Goal: Task Accomplishment & Management: Manage account settings

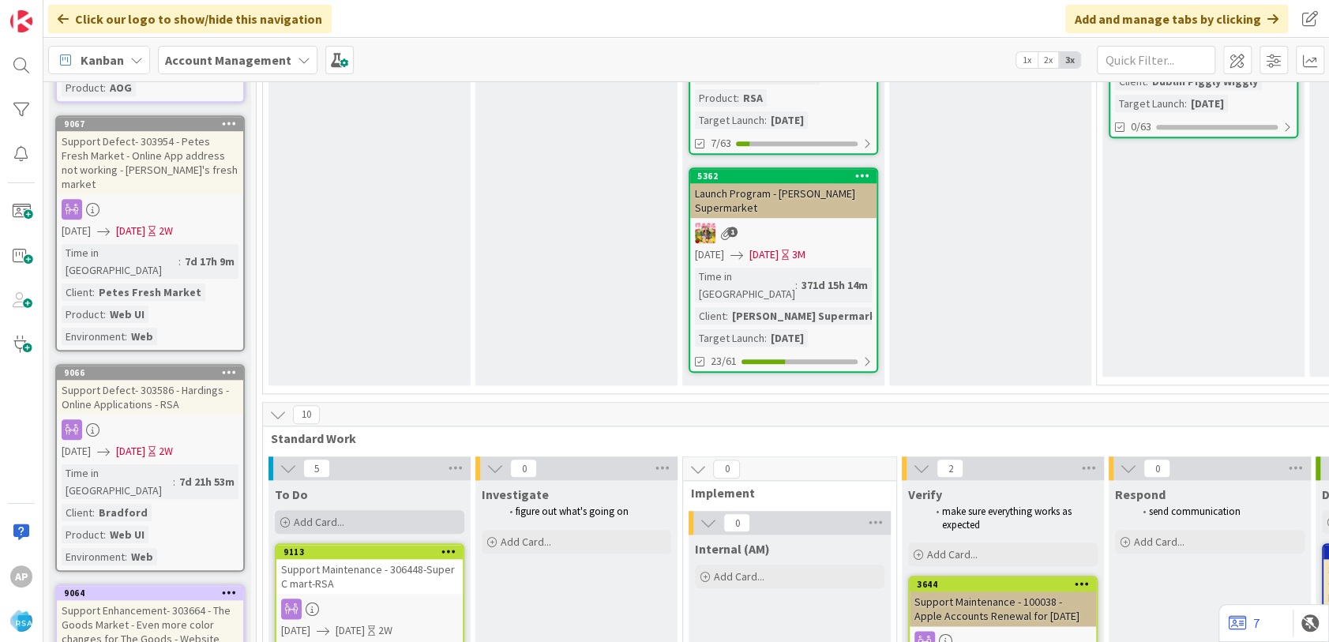
scroll to position [965, 0]
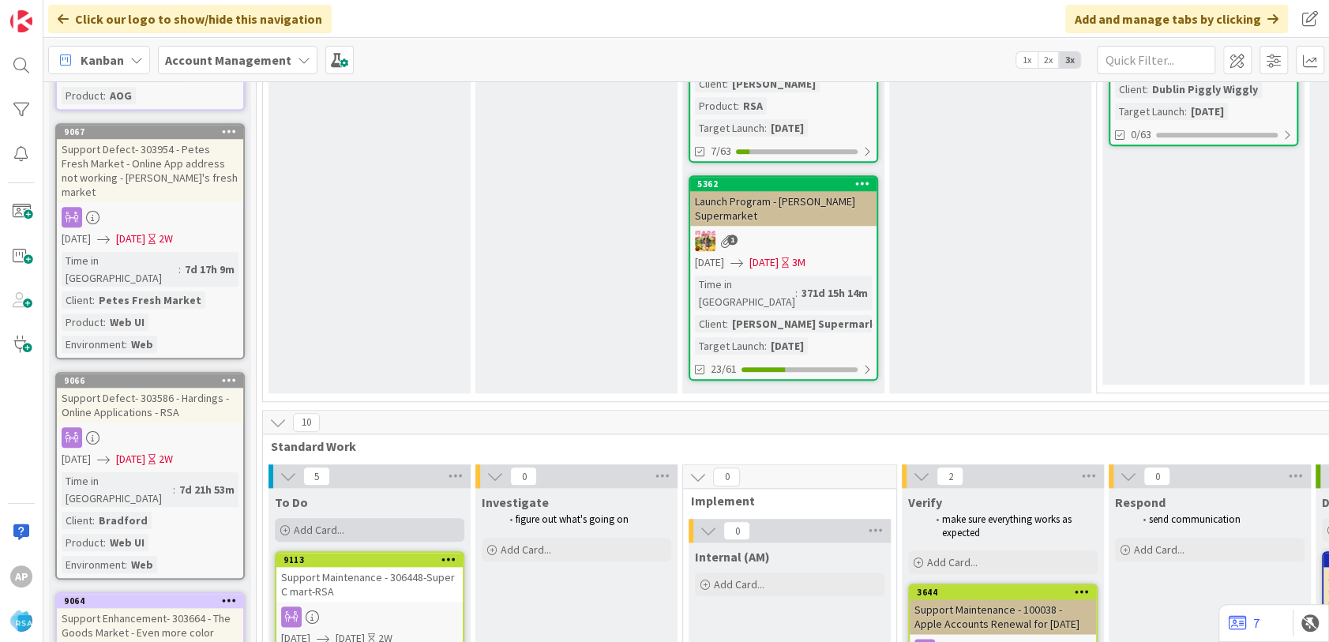
drag, startPoint x: 320, startPoint y: 381, endPoint x: 313, endPoint y: 377, distance: 8.1
click at [320, 523] on span "Add Card..." at bounding box center [319, 530] width 51 height 14
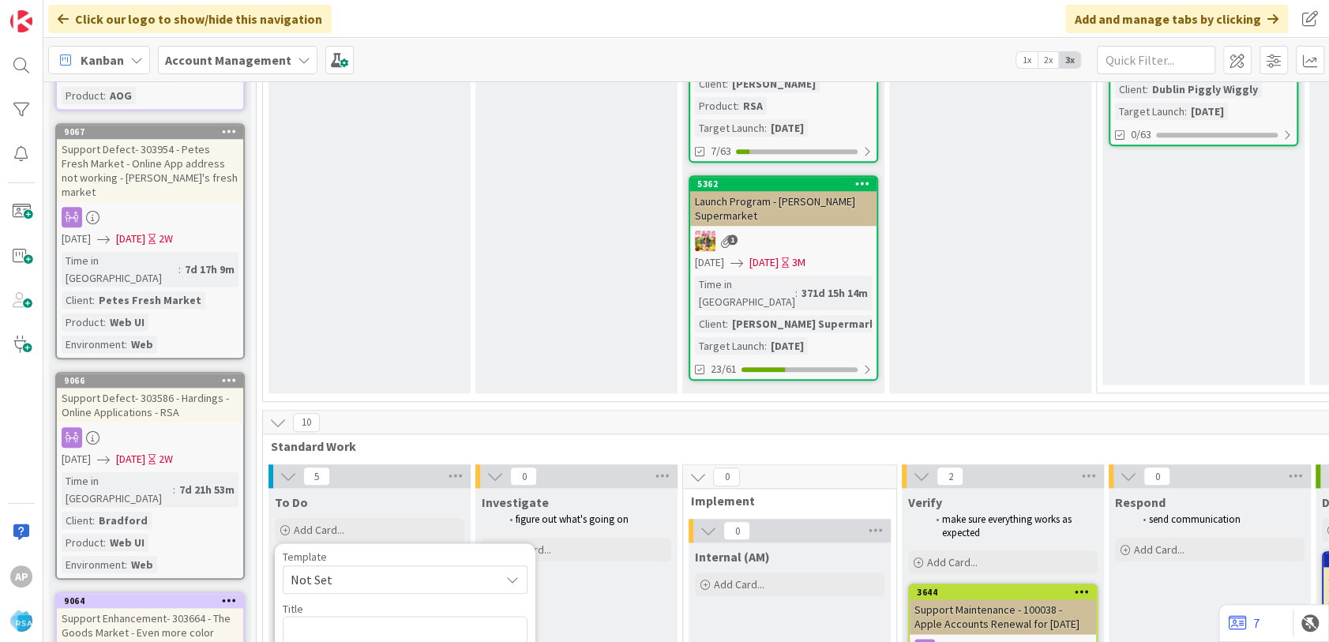
click at [327, 569] on span "Not Set" at bounding box center [389, 579] width 197 height 21
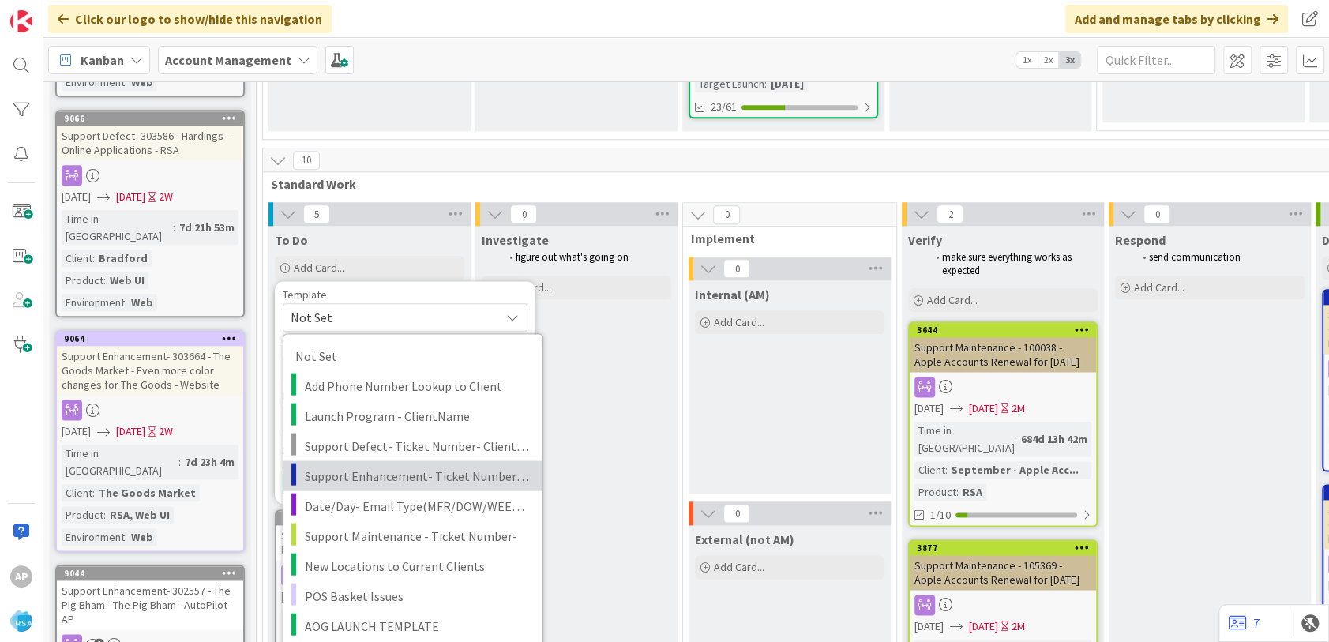
scroll to position [1228, 0]
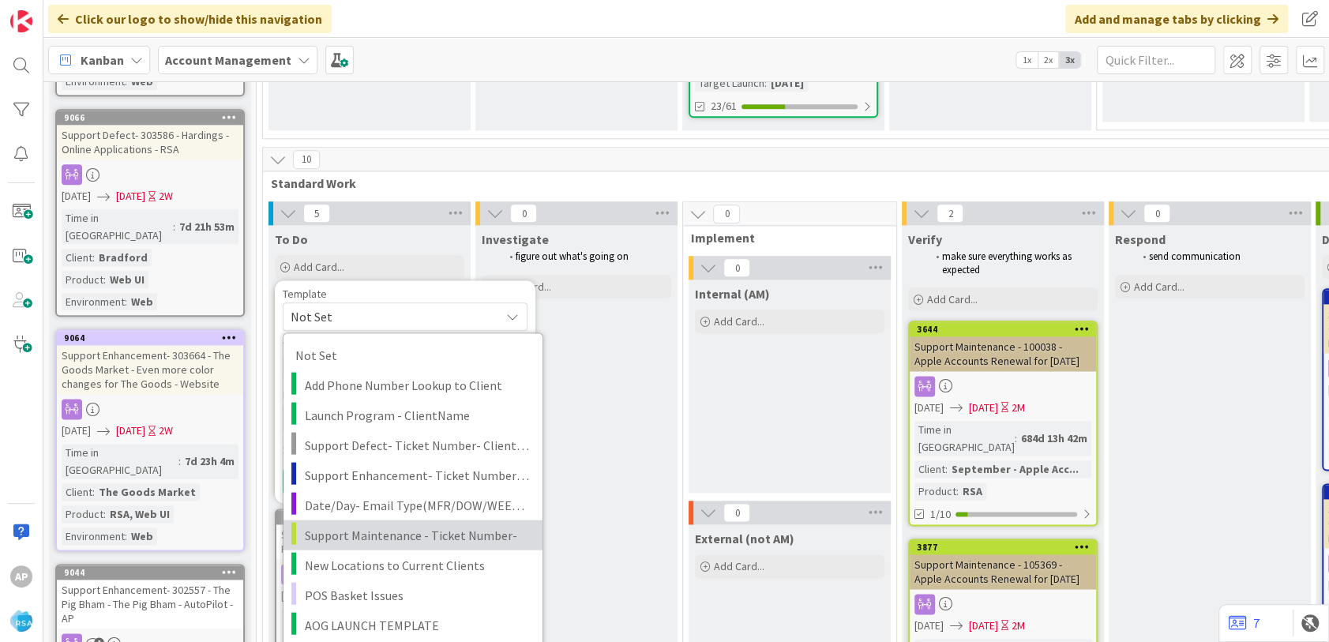
click at [422, 524] on span "Support Maintenance - Ticket Number-" at bounding box center [418, 534] width 226 height 21
type textarea "x"
type textarea "Support Maintenance - Ticket Number-"
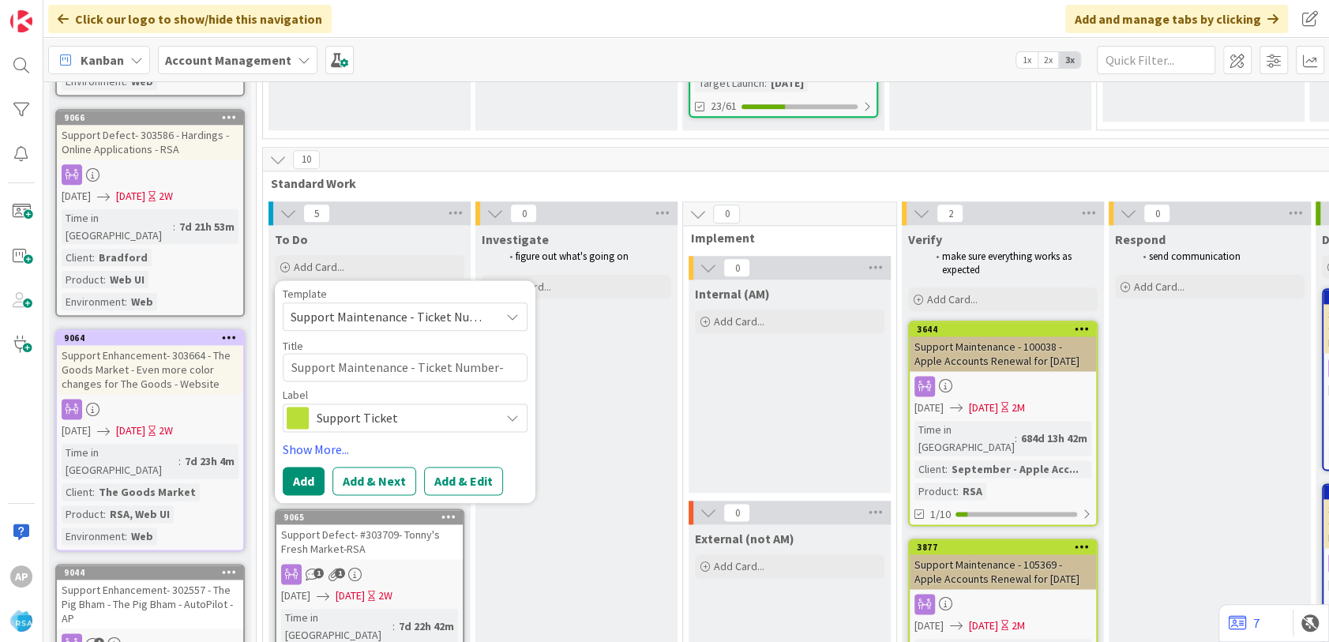
type textarea "x"
click at [495, 353] on textarea "Support Maintenance - Ticket Number-" at bounding box center [405, 367] width 245 height 28
type textarea "Support Maintenance - Ticket Numbe-"
type textarea "x"
type textarea "Support Maintenance - Ticket Numb-"
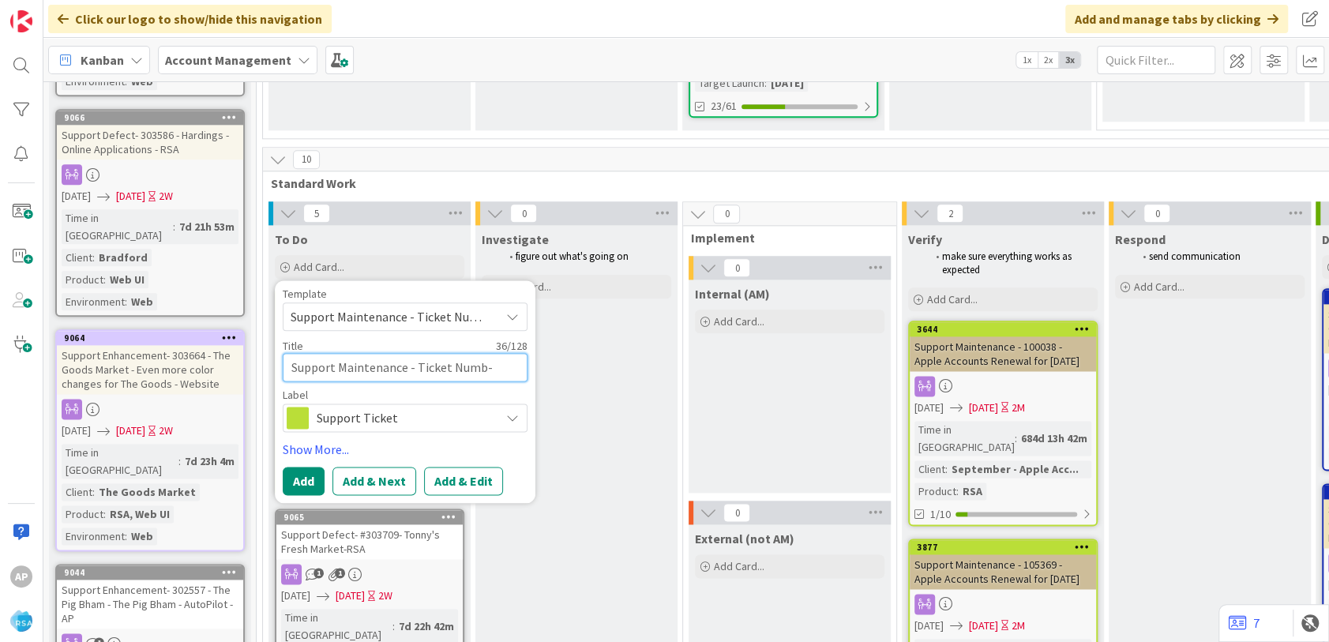
type textarea "x"
type textarea "Support Maintenance - Ticket Nu-"
type textarea "x"
type textarea "Support Maintenance - Ticket N-"
type textarea "x"
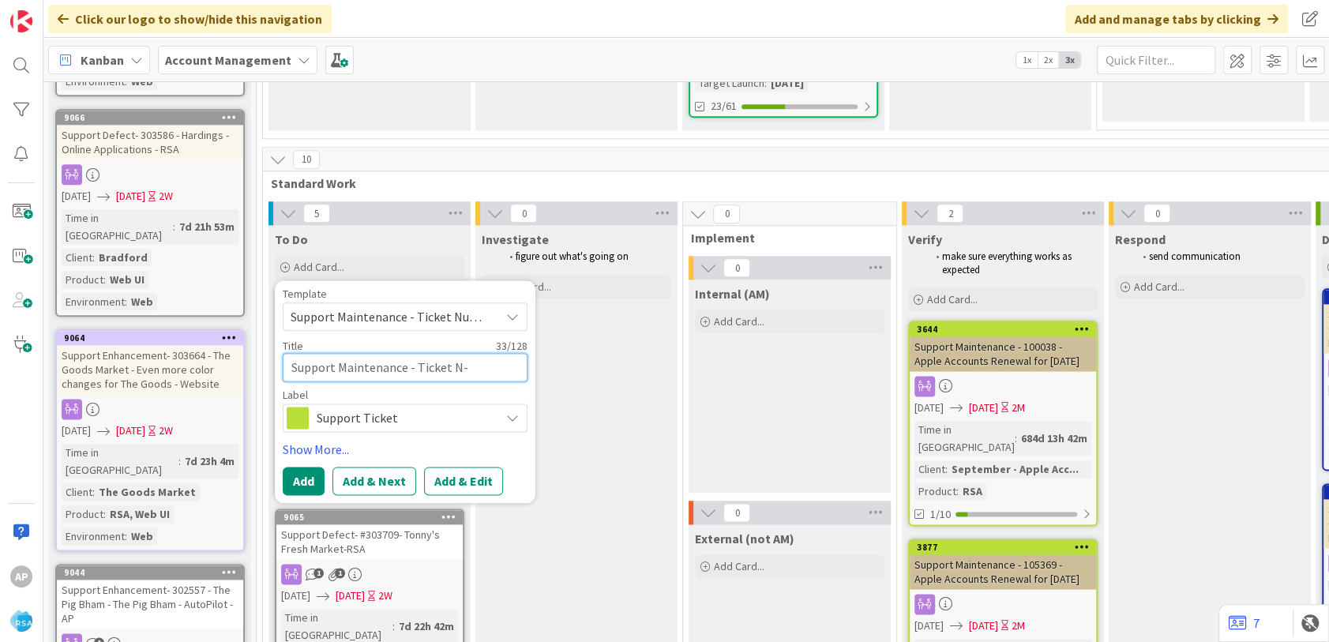
type textarea "Support Maintenance - Ticket -"
type textarea "x"
type textarea "Support Maintenance - Ticket-"
type textarea "x"
type textarea "Support Maintenance - Ticke-"
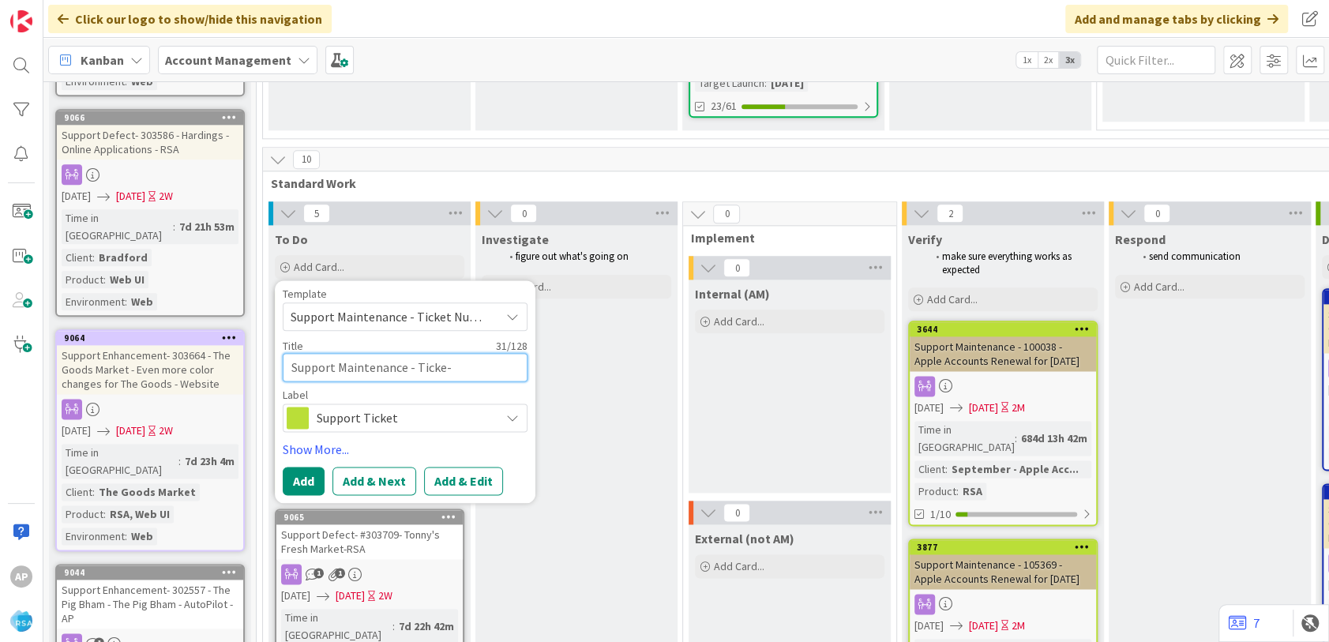
type textarea "x"
type textarea "Support Maintenance - Tic-"
type textarea "x"
type textarea "Support Maintenance - Ti-"
type textarea "x"
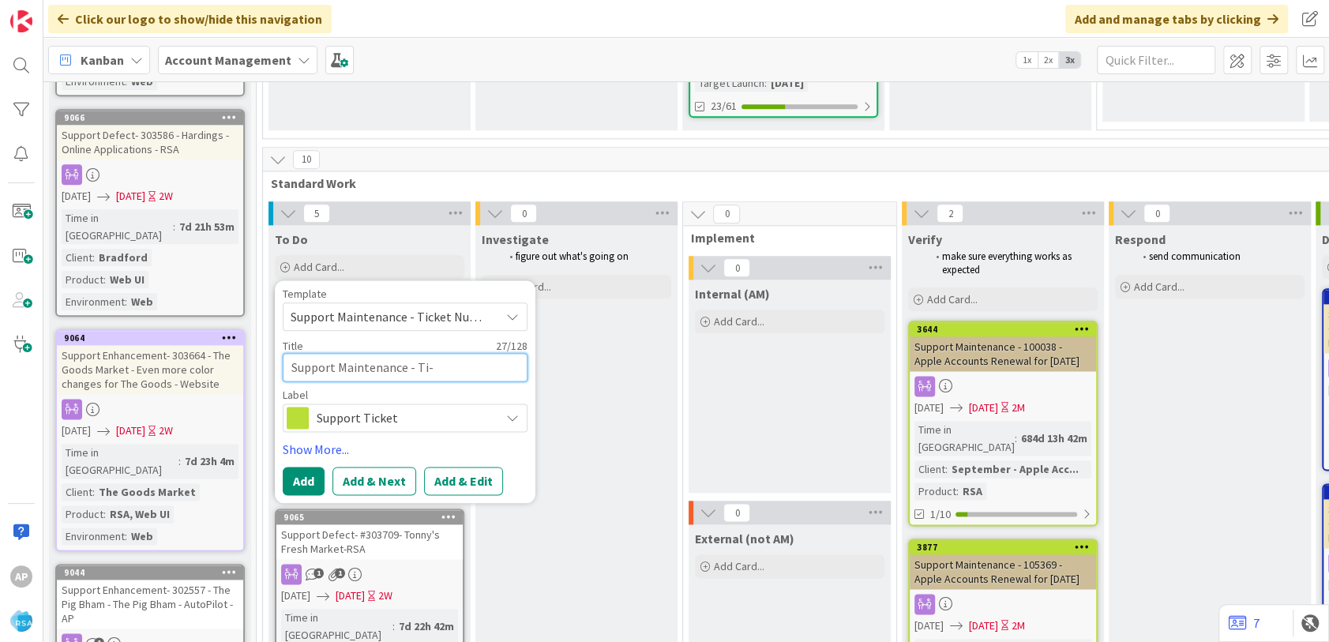
type textarea "Support Maintenance - T-"
type textarea "x"
type textarea "Support Maintenance - -"
type textarea "x"
type textarea "Support Maintenance - 3-"
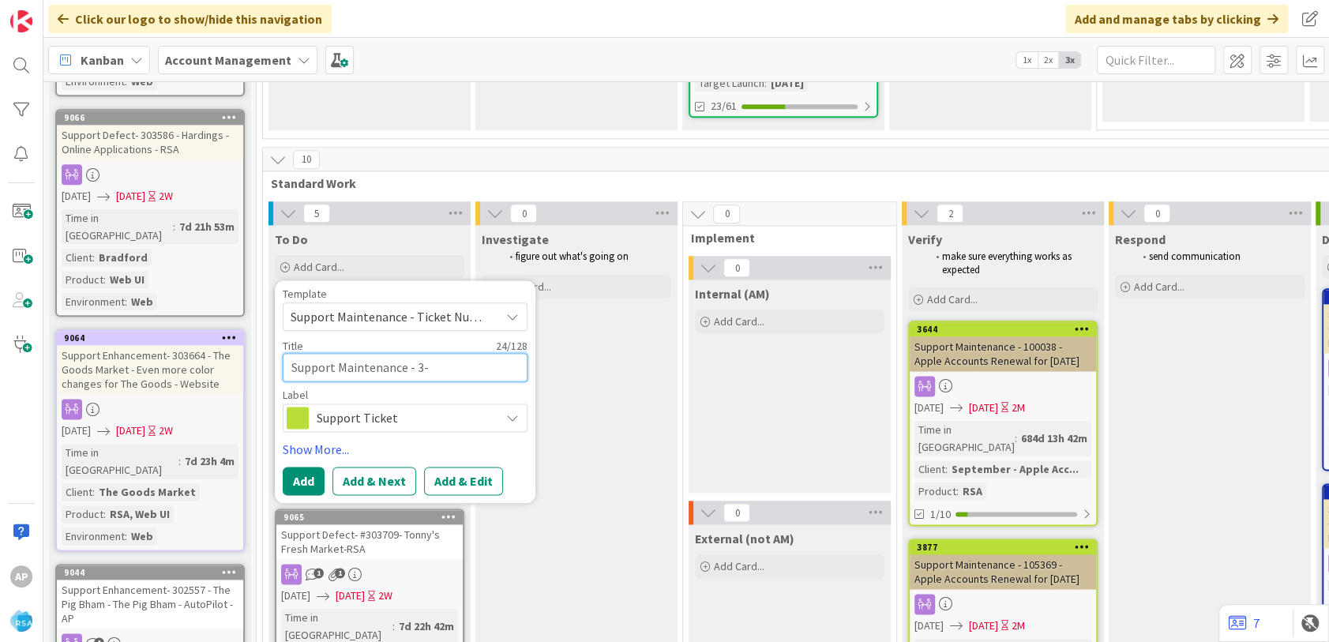
type textarea "x"
type textarea "Support Maintenance - 306-"
type textarea "x"
type textarea "Support Maintenance - 3065-"
type textarea "x"
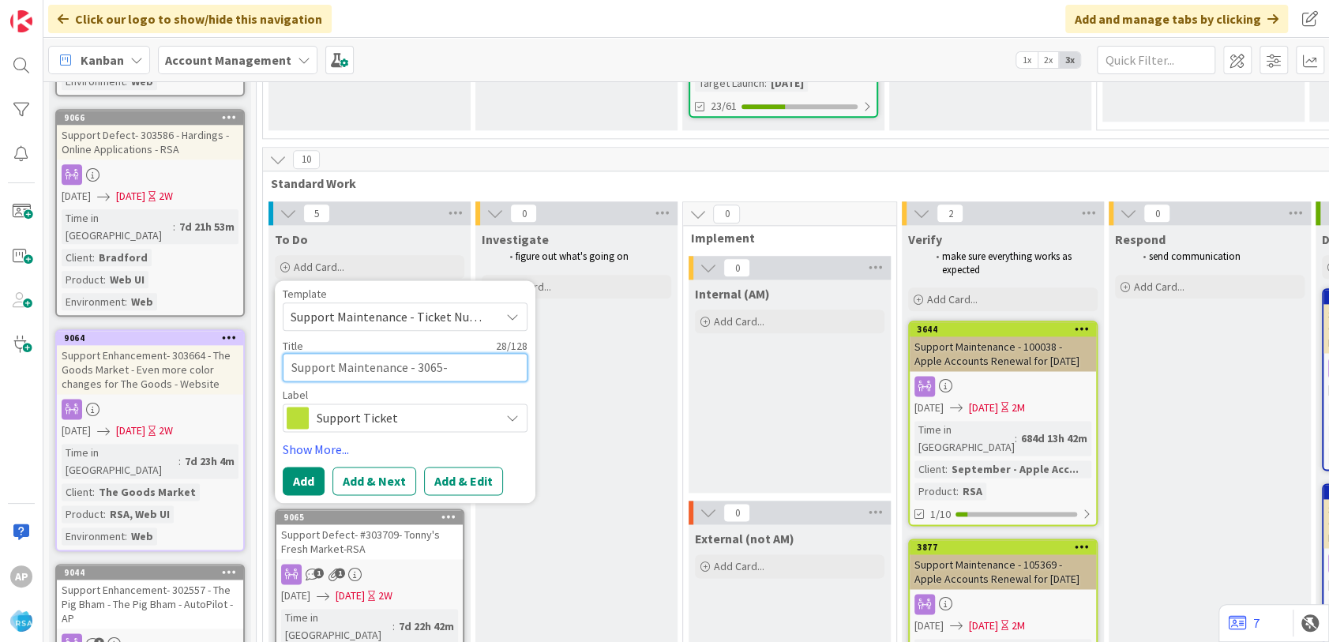
type textarea "Support Maintenance - 30657-"
type textarea "x"
type textarea "Support Maintenance - 306574-"
type textarea "x"
click at [494, 353] on textarea "Support Maintenance - 306574-" at bounding box center [405, 367] width 245 height 28
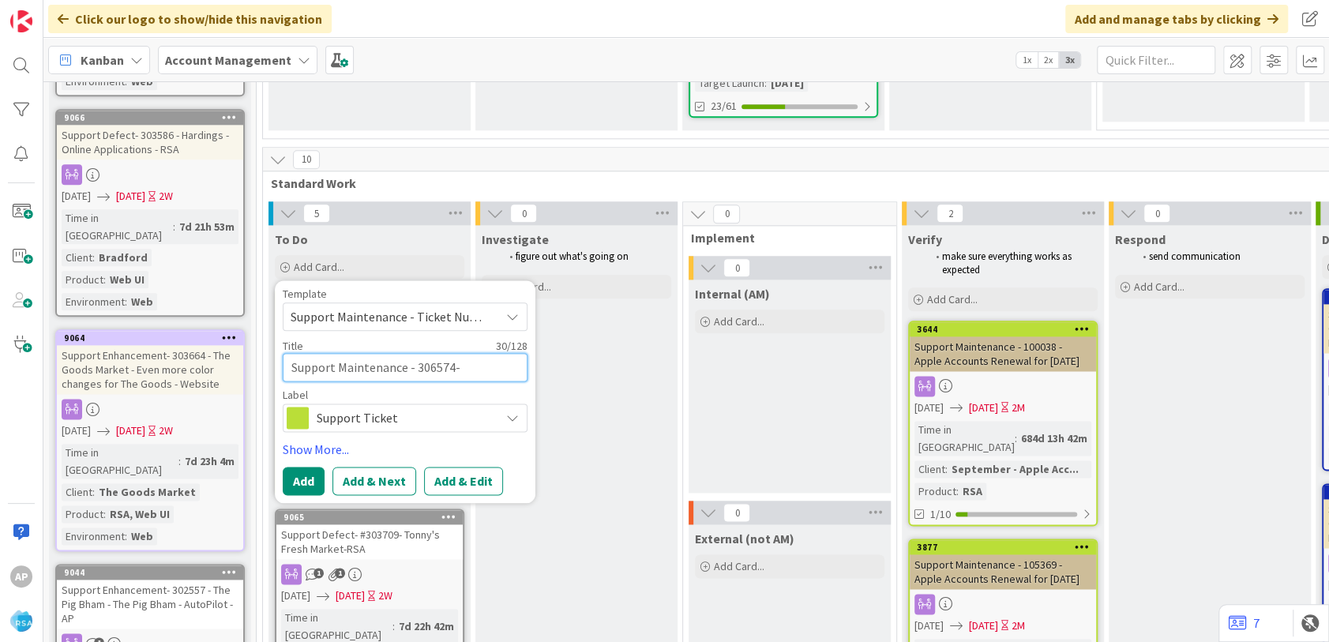
type textarea "Support Maintenance - 306574- C"
type textarea "x"
type textarea "Support Maintenance - 306574- Cl"
type textarea "x"
type textarea "Support Maintenance - 306574- Clai"
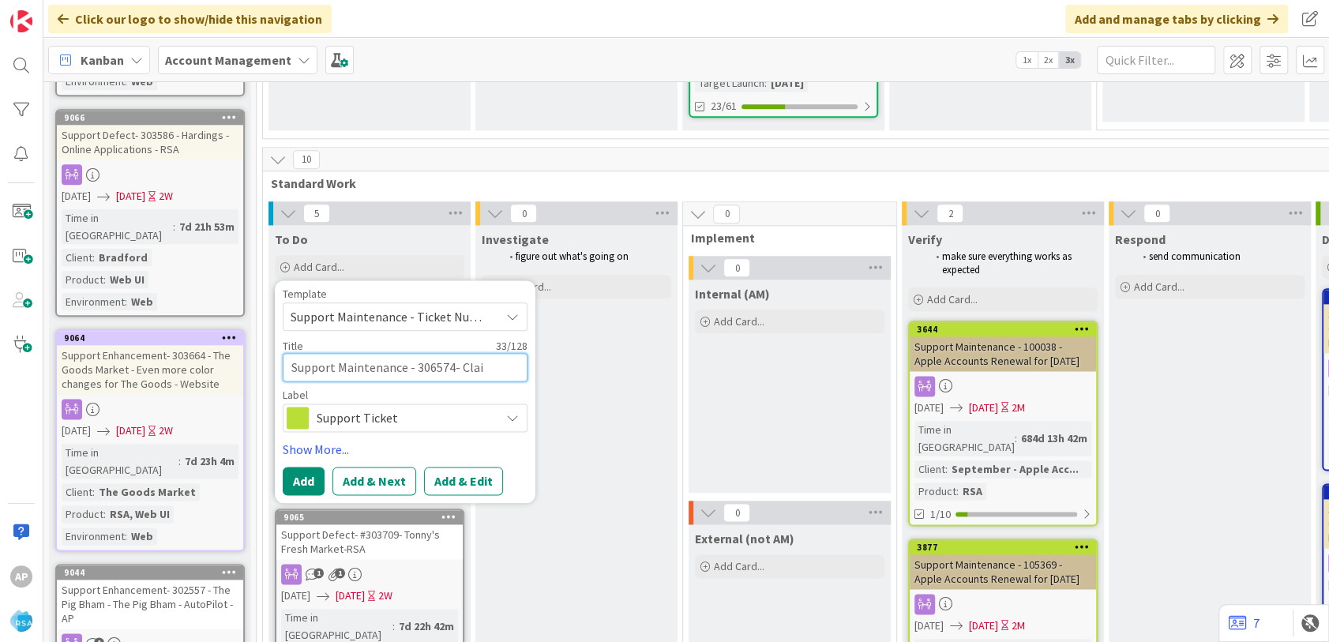
type textarea "x"
type textarea "Support Maintenance - 306574- Claib"
type textarea "x"
type textarea "Support Maintenance - 306574- [GEOGRAPHIC_DATA]"
type textarea "x"
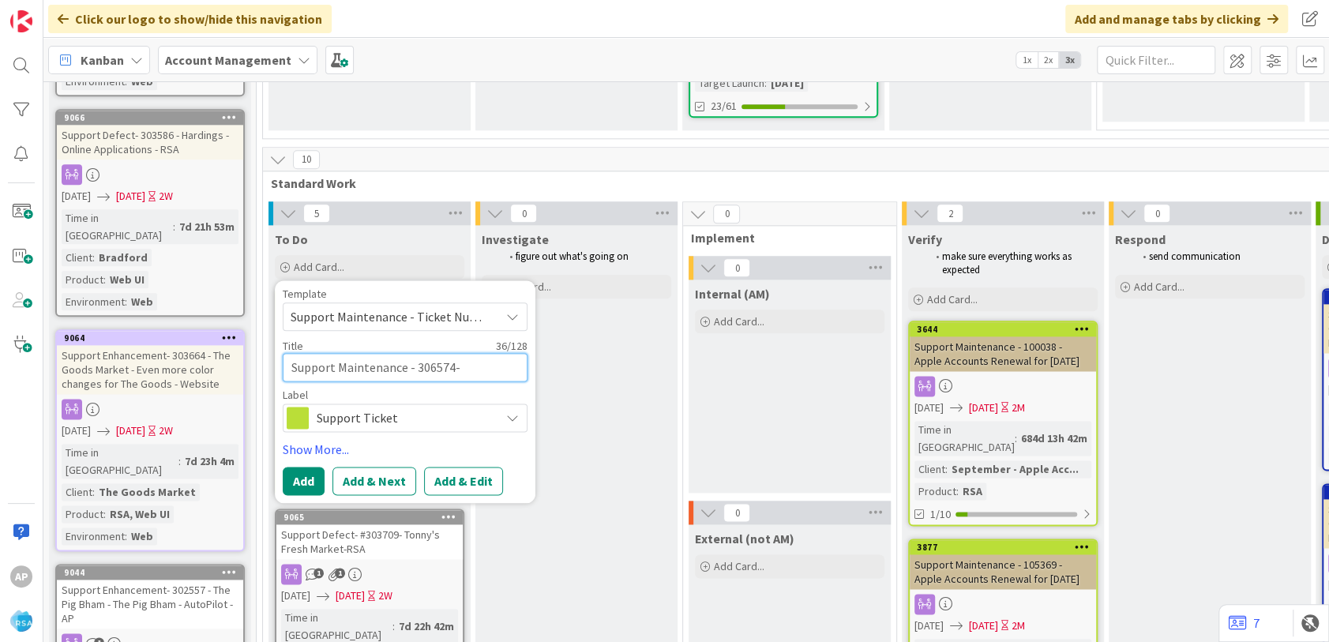
type textarea "Support Maintenance - 306574- [GEOGRAPHIC_DATA]"
type textarea "x"
type textarea "Support Maintenance - 306574- Claibore"
type textarea "x"
type textarea "Support Maintenance - 306574- Claibore H"
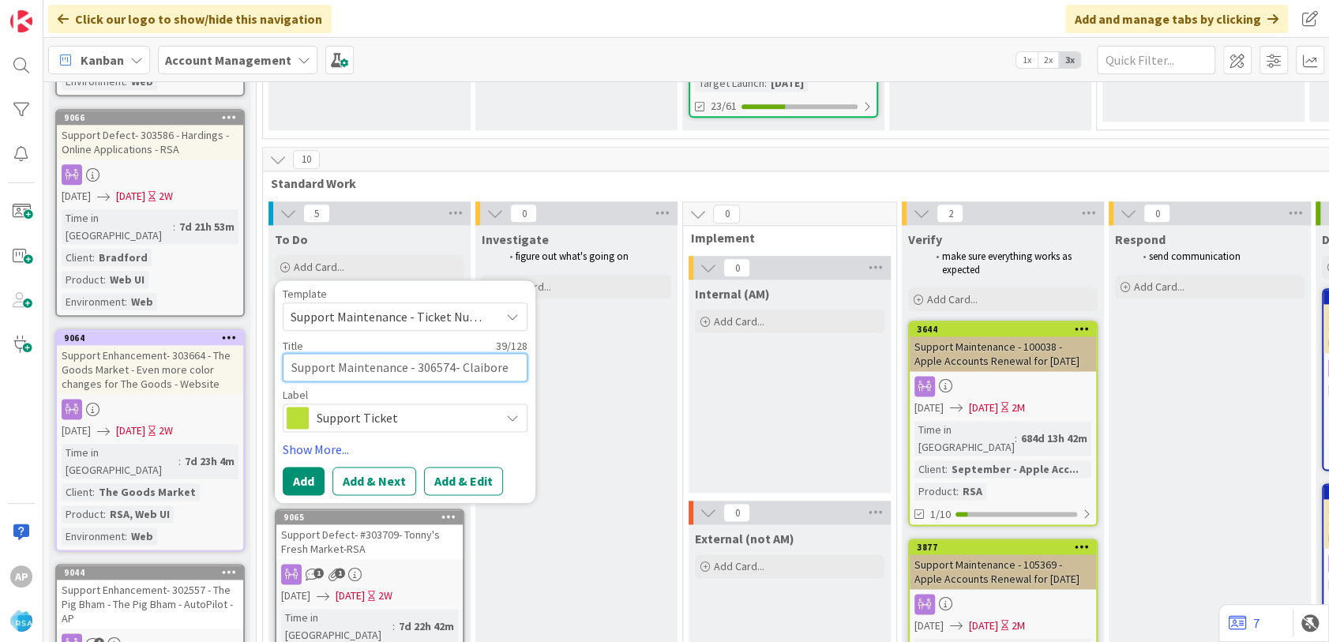
type textarea "x"
type textarea "Support Maintenance - 306574- Claibore Hi"
type textarea "x"
type textarea "Support Maintenance - 306574- Claibore Hil"
type textarea "x"
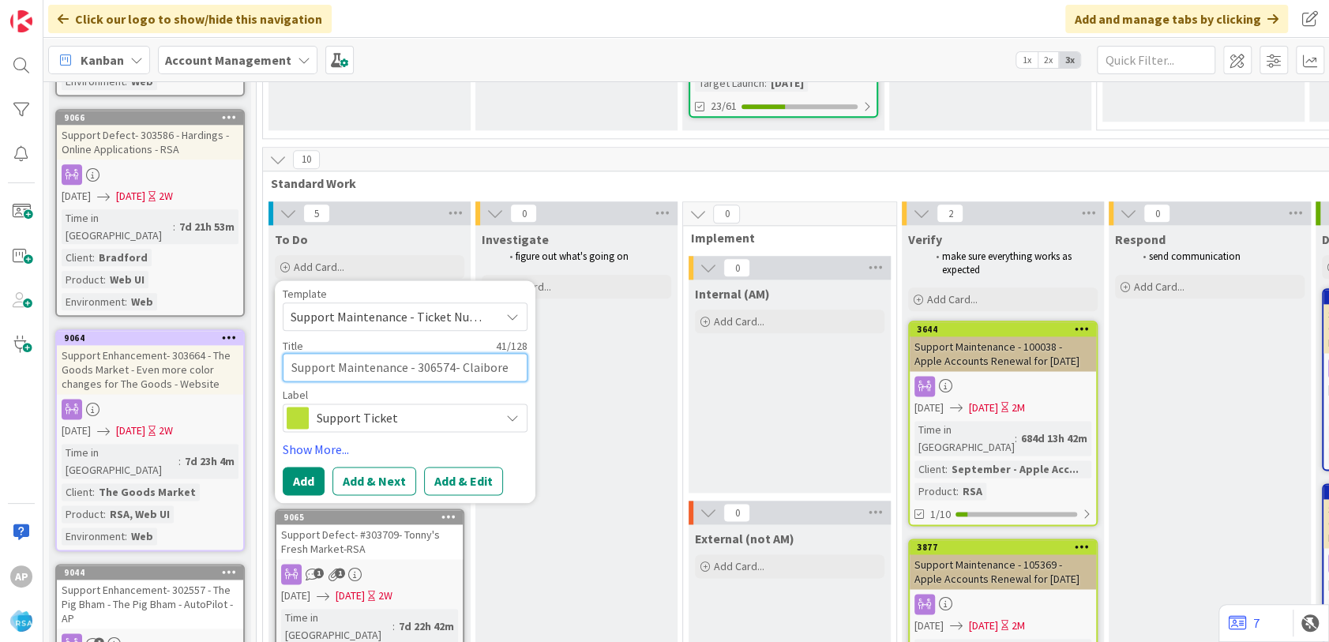
type textarea "Support Maintenance - 306574- [GEOGRAPHIC_DATA]"
type textarea "x"
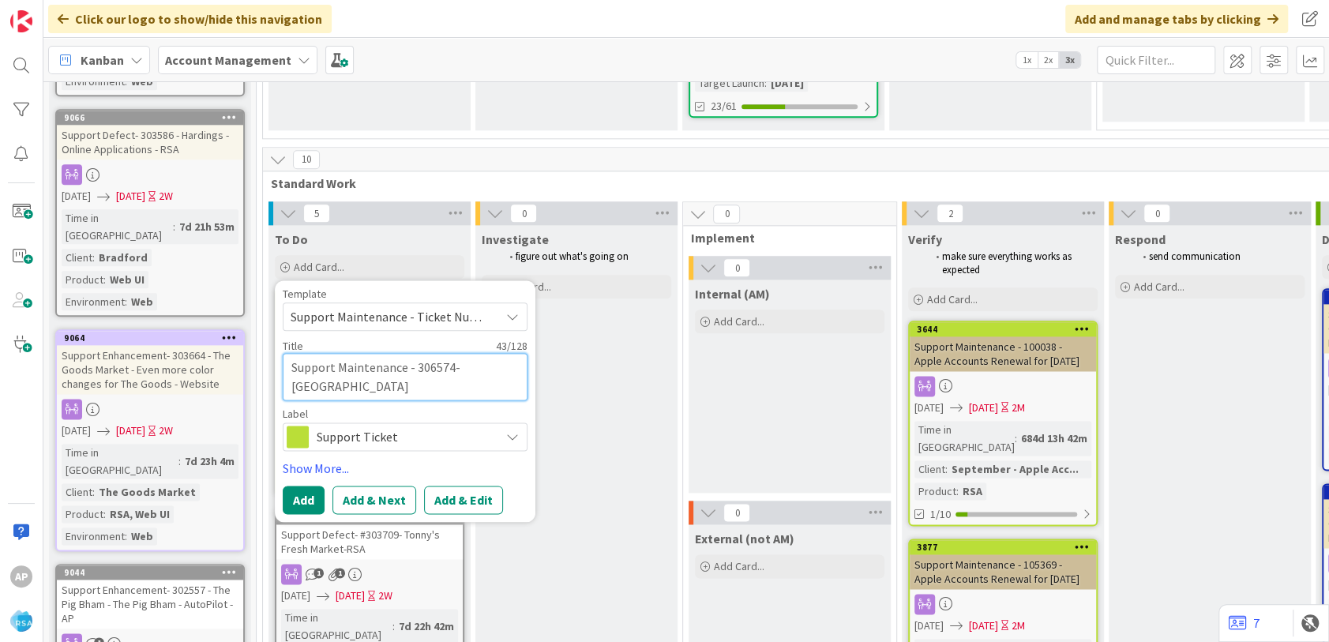
type textarea "Support Maintenance - 306574- [GEOGRAPHIC_DATA]"
type textarea "x"
type textarea "Support Maintenance - 306574- [GEOGRAPHIC_DATA]"
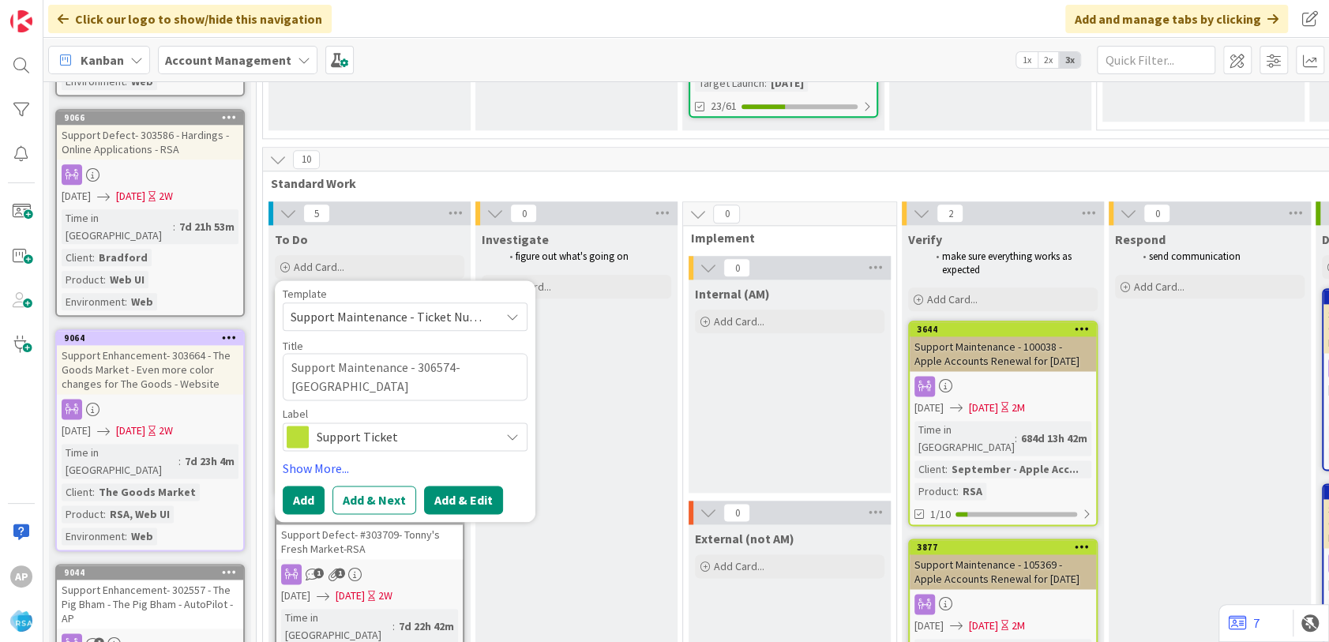
click at [486, 486] on button "Add & Edit" at bounding box center [463, 500] width 79 height 28
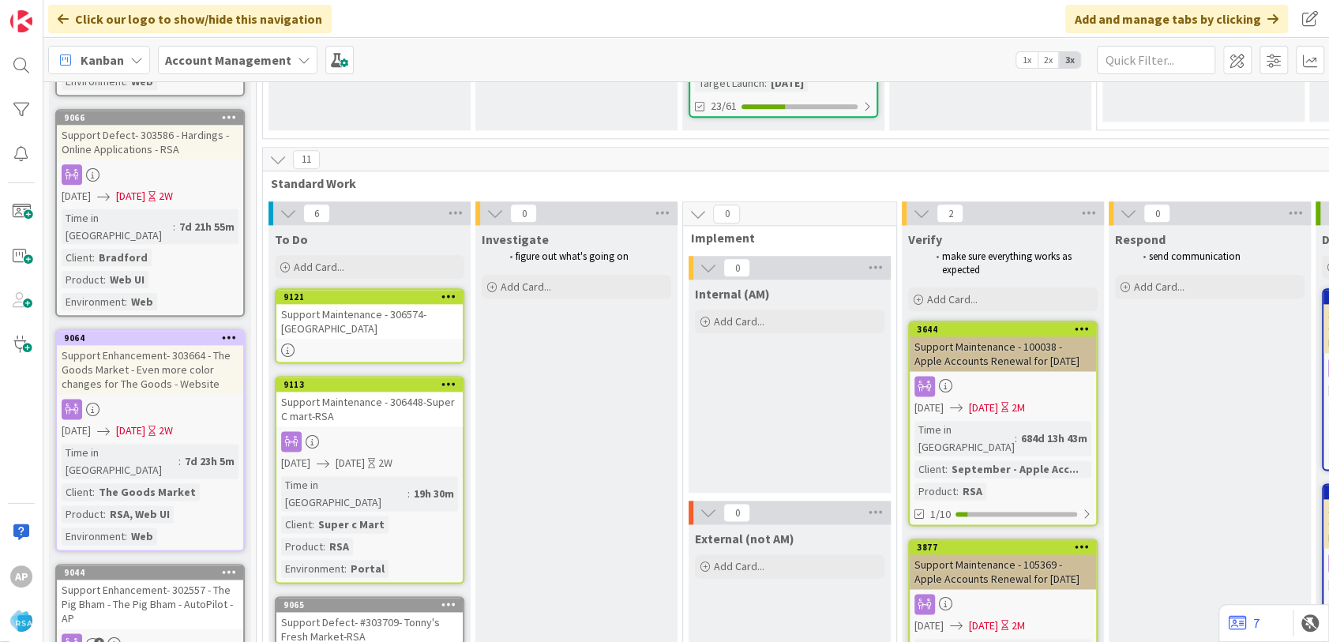
click at [375, 304] on div "Support Maintenance - 306574- [GEOGRAPHIC_DATA]" at bounding box center [369, 321] width 186 height 35
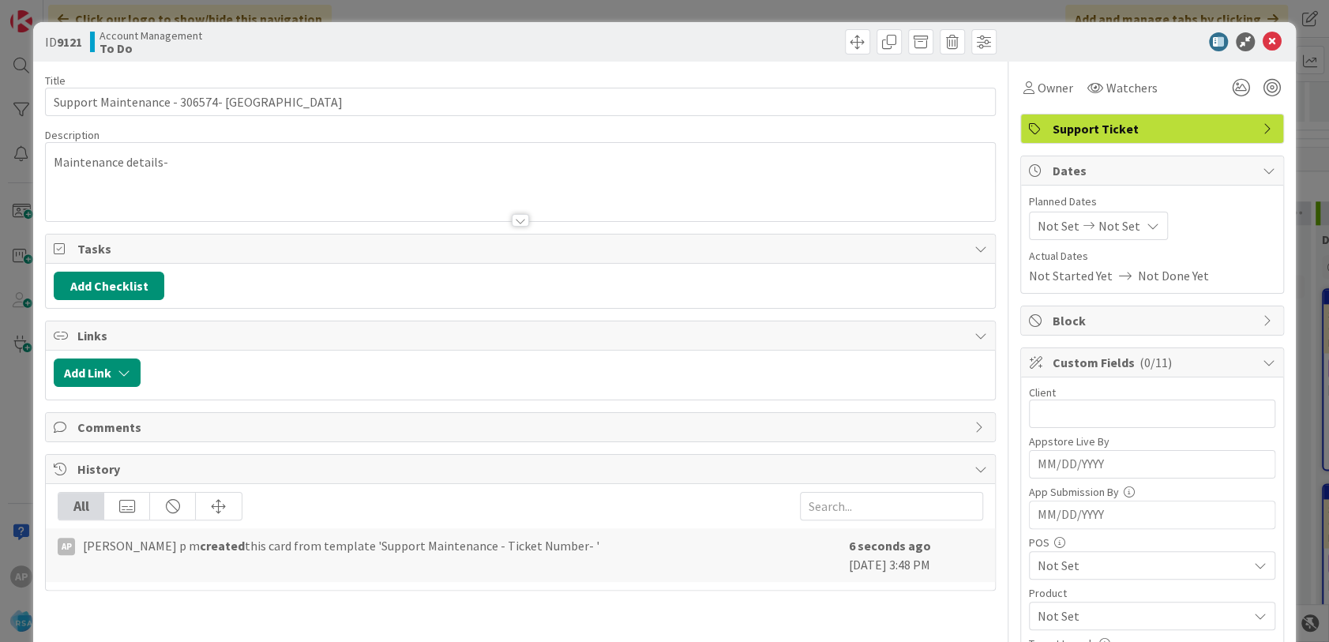
click at [226, 172] on div "Maintenance details-" at bounding box center [520, 182] width 949 height 78
click at [182, 171] on p "Maintenance details-" at bounding box center [520, 162] width 933 height 18
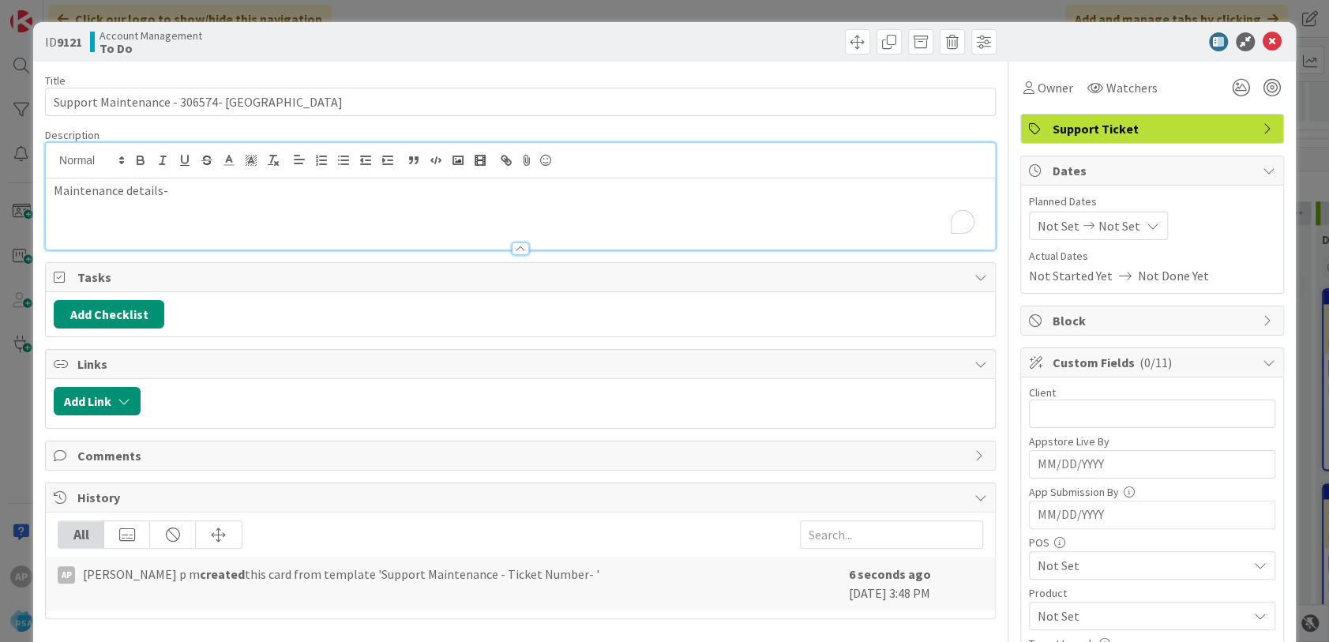
click at [1042, 232] on span "Not Set" at bounding box center [1059, 225] width 42 height 19
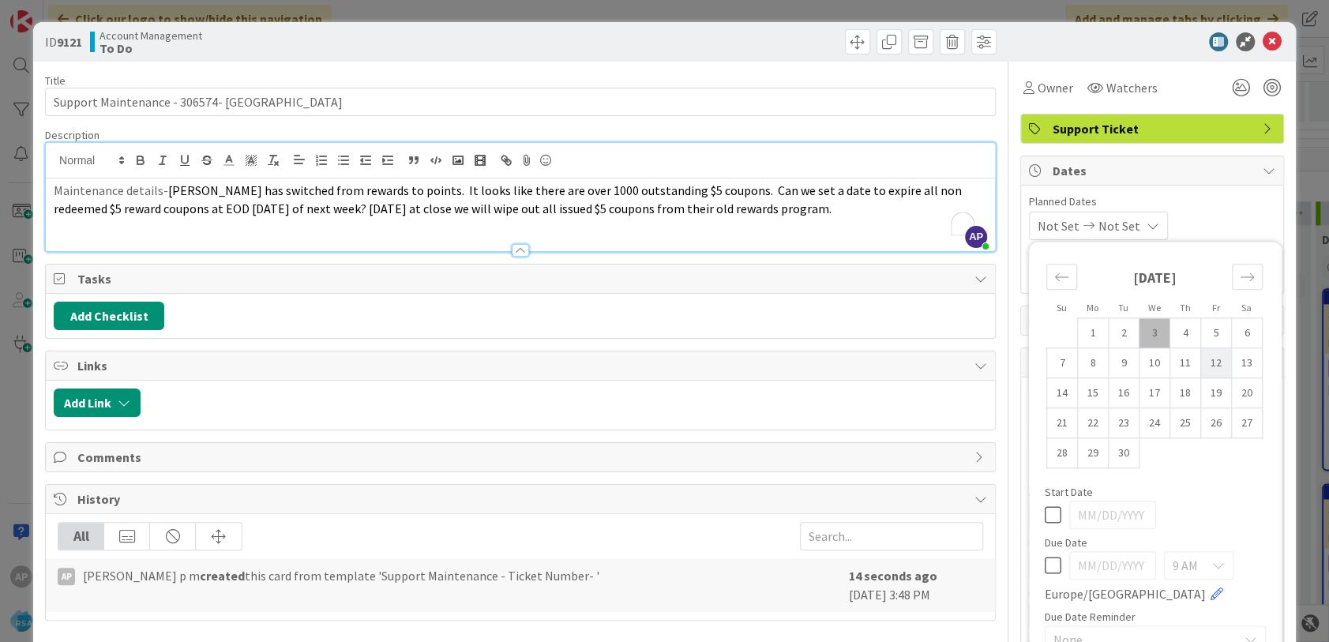
click at [1082, 333] on td "1" at bounding box center [1092, 333] width 31 height 30
type input "[DATE]"
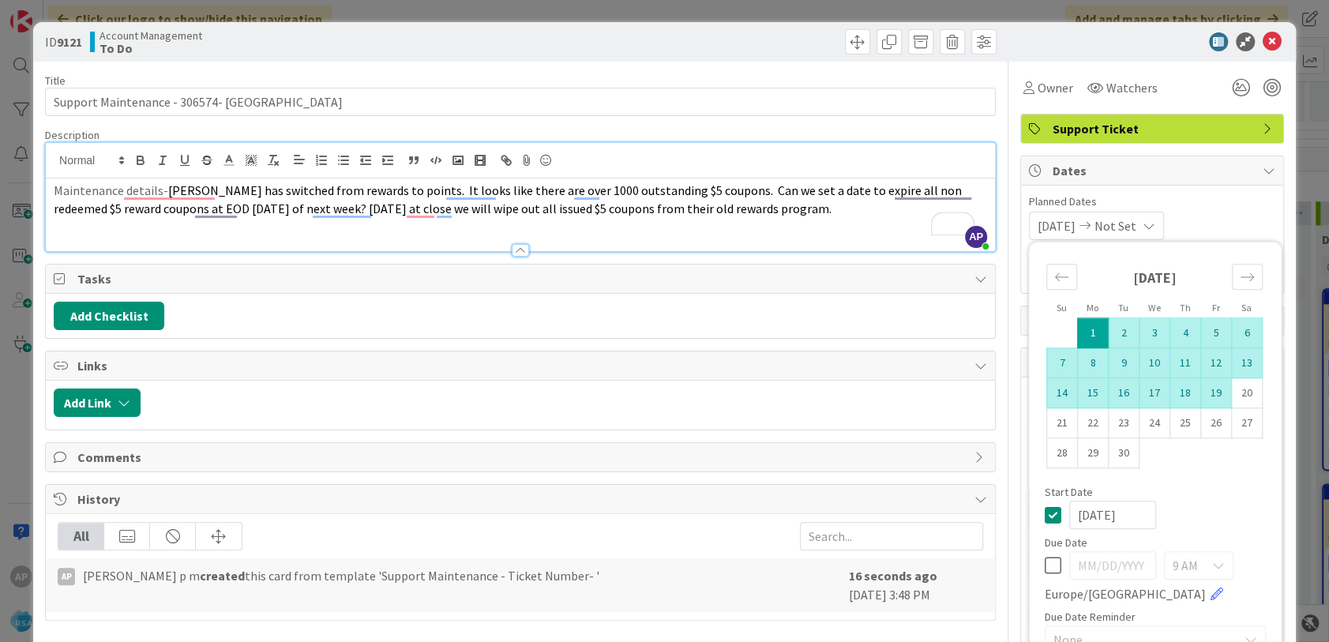
click at [1207, 358] on td "12" at bounding box center [1215, 363] width 31 height 30
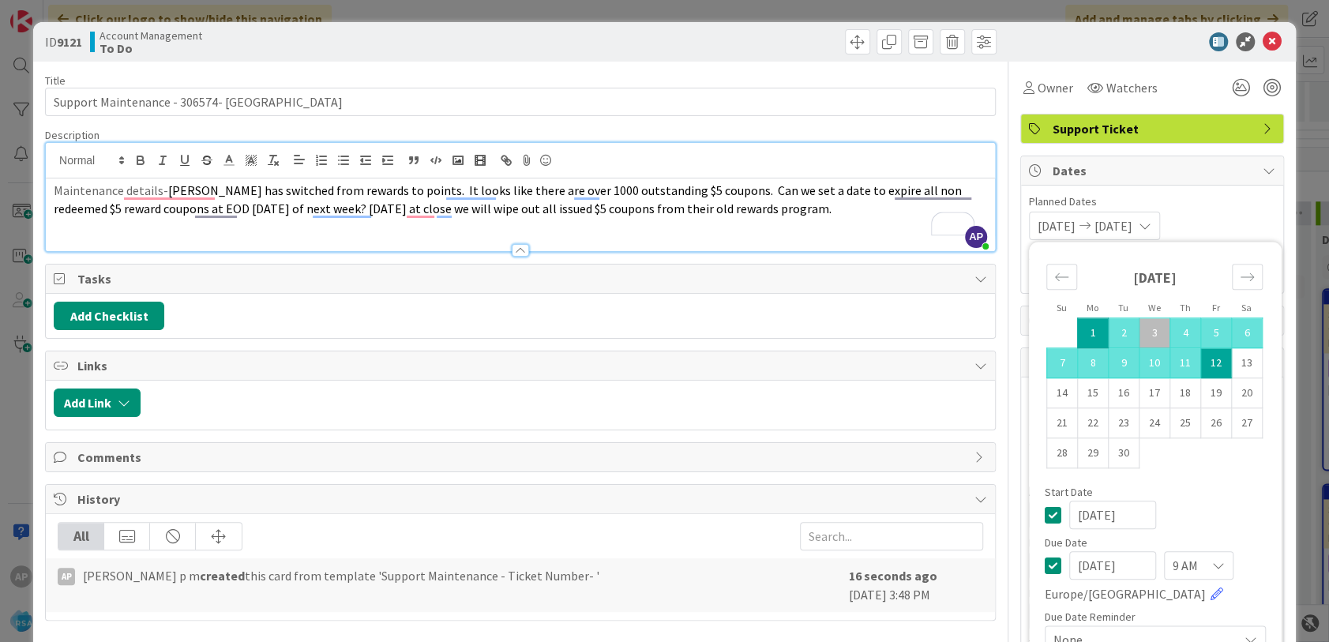
type input "[DATE]"
click at [1212, 362] on td "12" at bounding box center [1215, 363] width 31 height 30
type input "[DATE]"
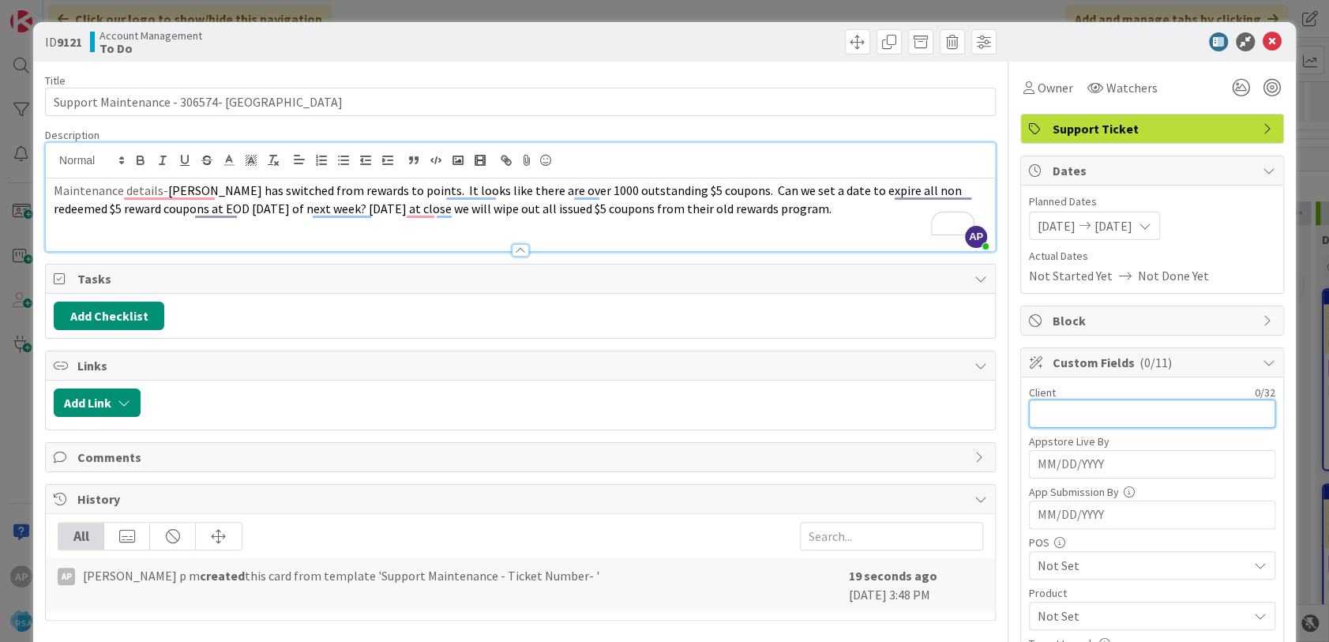
click at [1086, 419] on input "text" at bounding box center [1152, 414] width 246 height 28
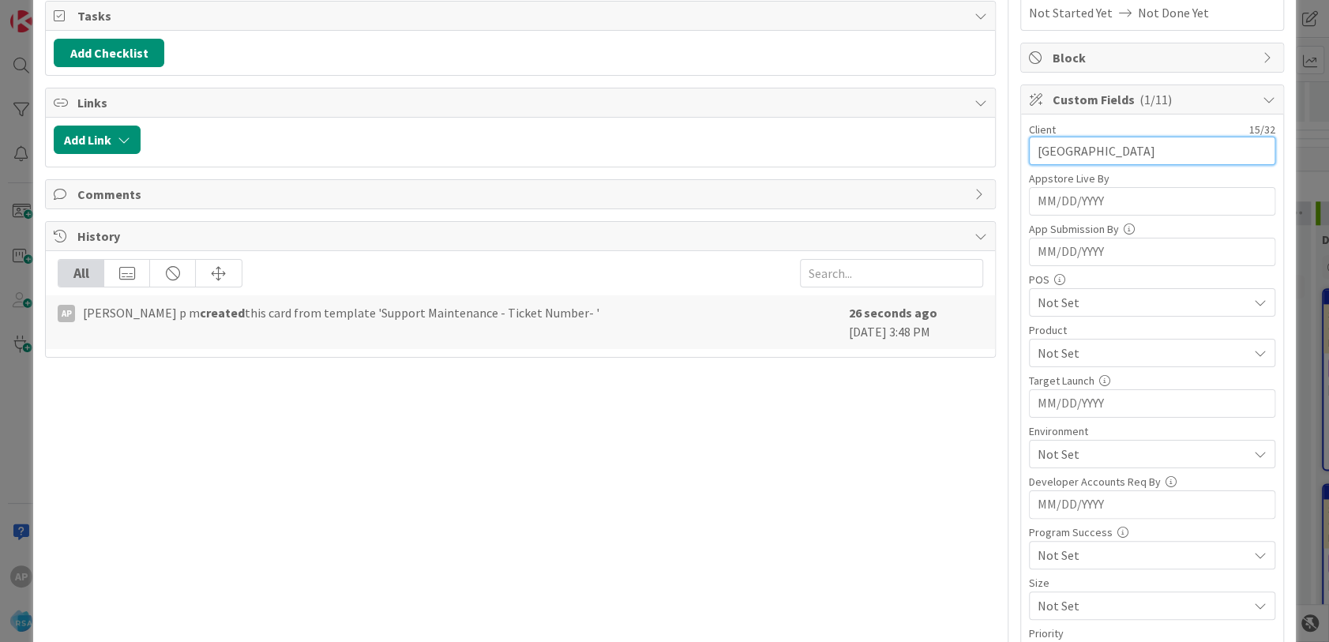
type input "[GEOGRAPHIC_DATA]"
click at [1083, 352] on span "Not Set" at bounding box center [1143, 353] width 210 height 19
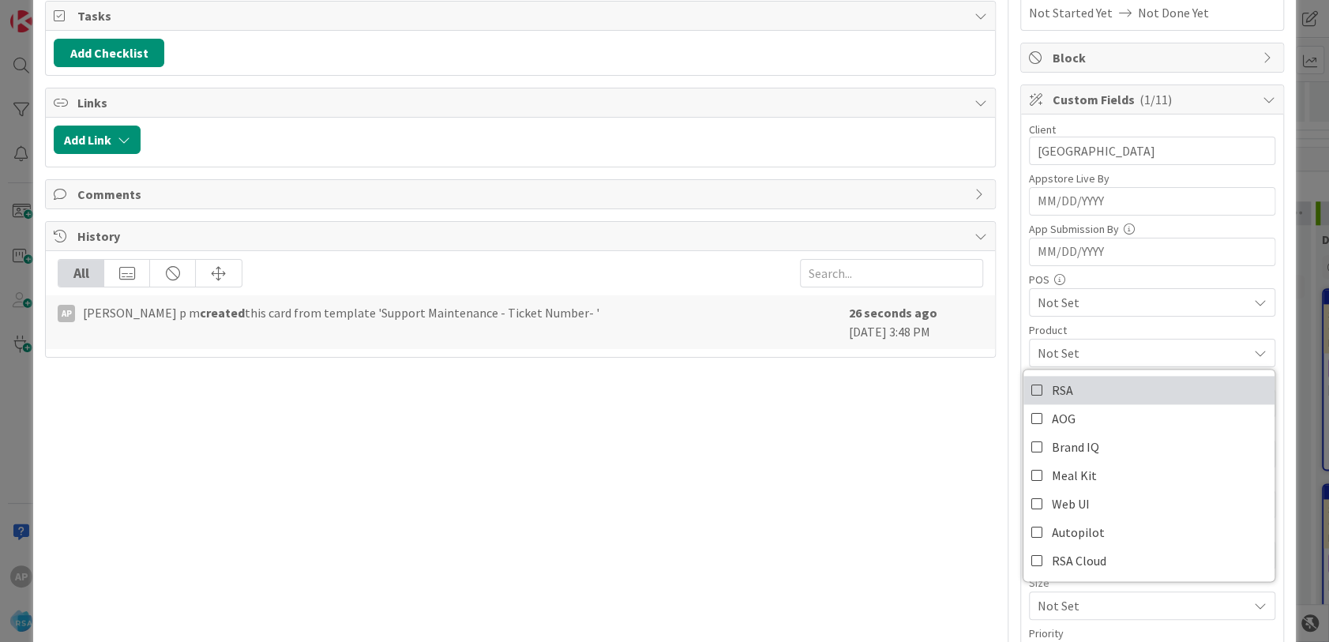
click at [1063, 392] on link "RSA" at bounding box center [1148, 390] width 251 height 28
click at [882, 437] on div "Title 44 / 128 Support Maintenance - 306574- [GEOGRAPHIC_DATA] Description AP […" at bounding box center [520, 525] width 951 height 1452
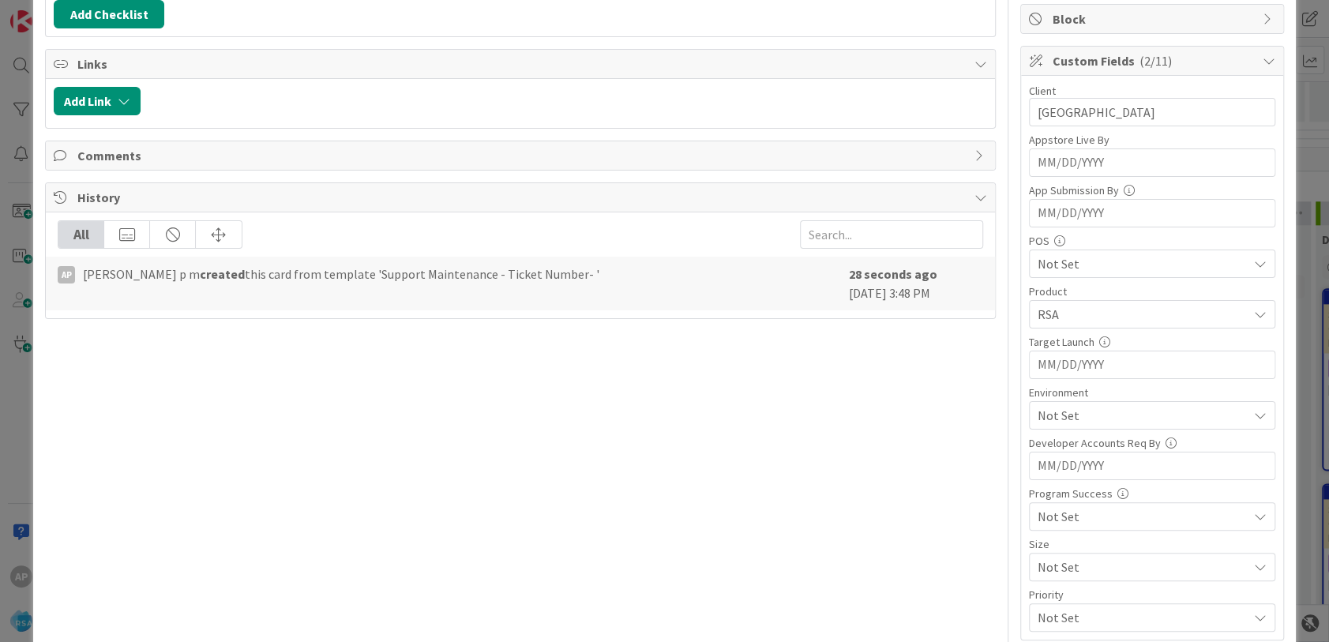
scroll to position [351, 0]
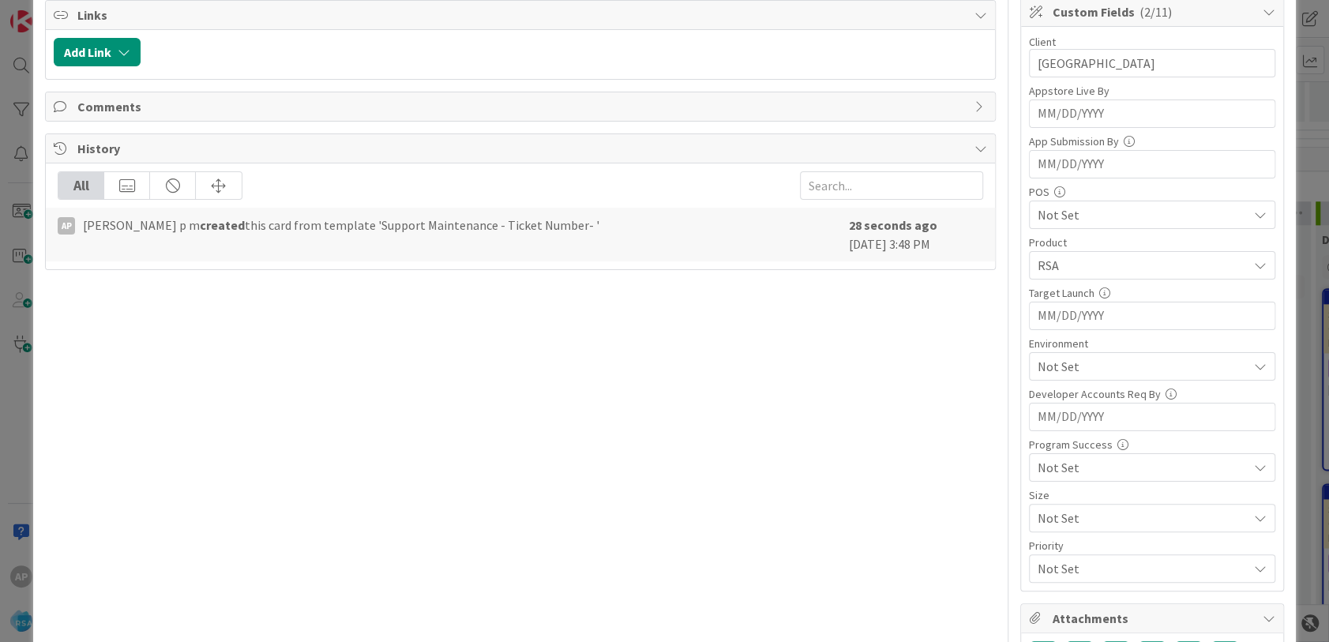
click at [1071, 376] on div "Not Set" at bounding box center [1152, 366] width 246 height 28
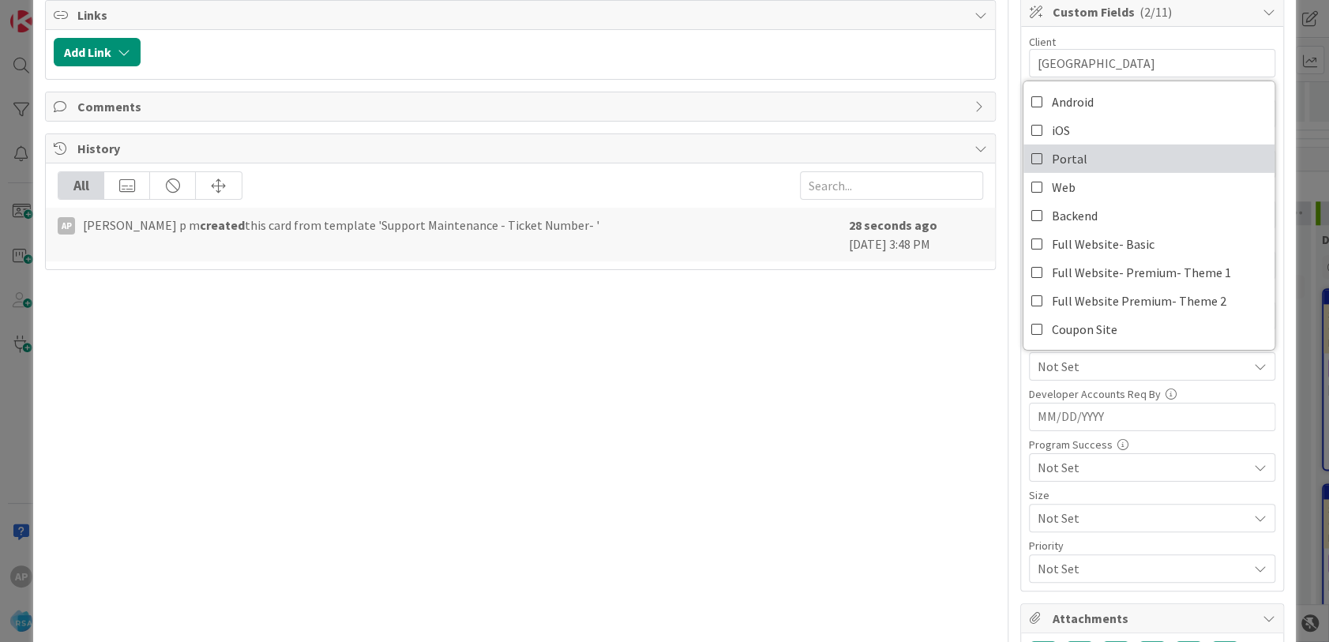
click at [1057, 154] on span "Portal" at bounding box center [1070, 159] width 36 height 24
click at [924, 404] on div "Title 44 / 128 Support Maintenance - 306574- [GEOGRAPHIC_DATA] Description AP […" at bounding box center [520, 437] width 951 height 1452
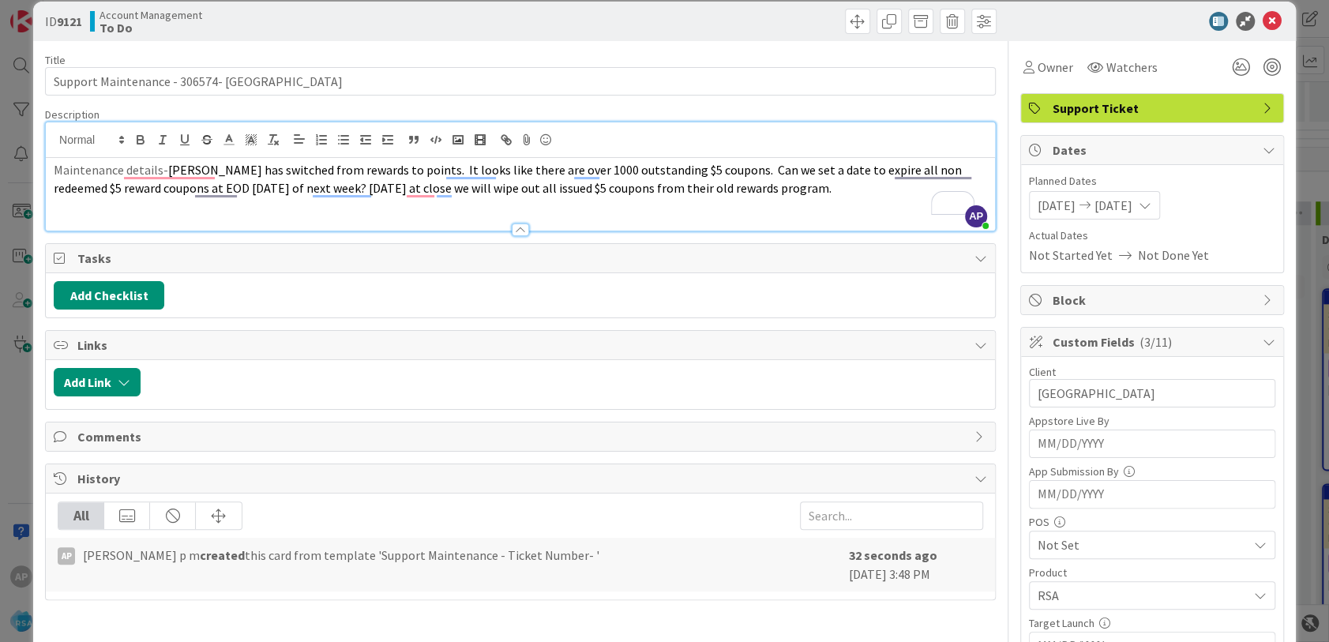
scroll to position [0, 0]
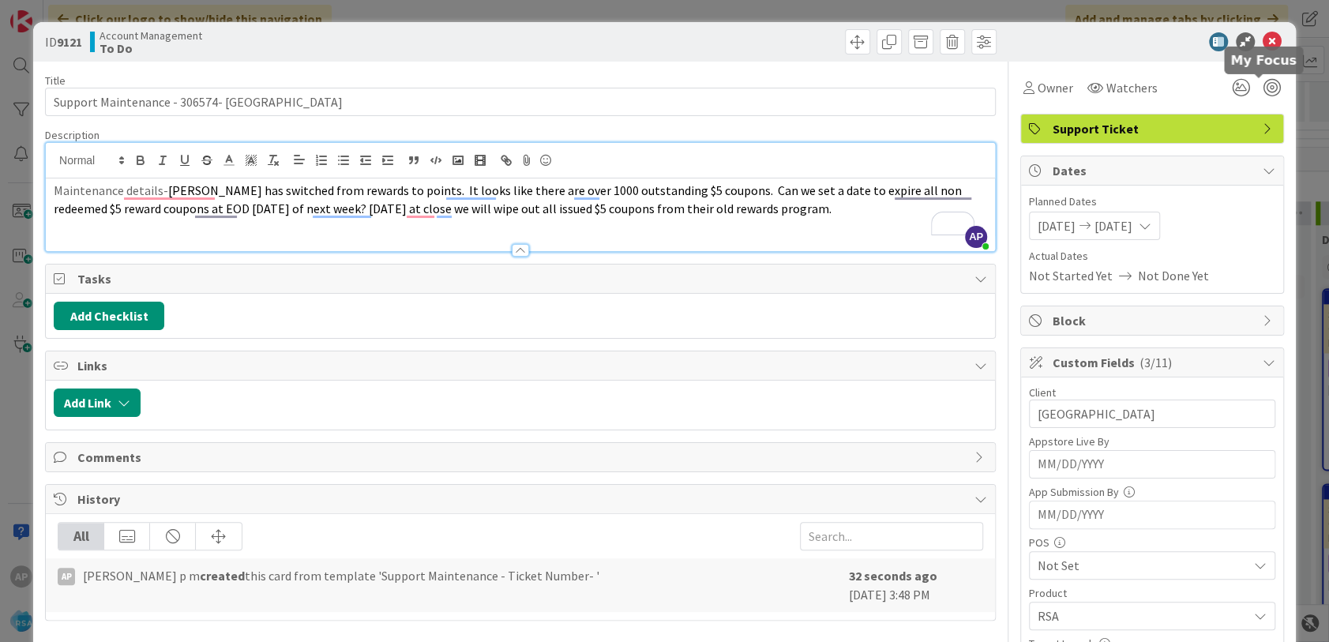
click at [1263, 46] on icon at bounding box center [1272, 41] width 19 height 19
click at [1260, 43] on div "Kanban Account Management 1x 2x 3x" at bounding box center [686, 59] width 1286 height 43
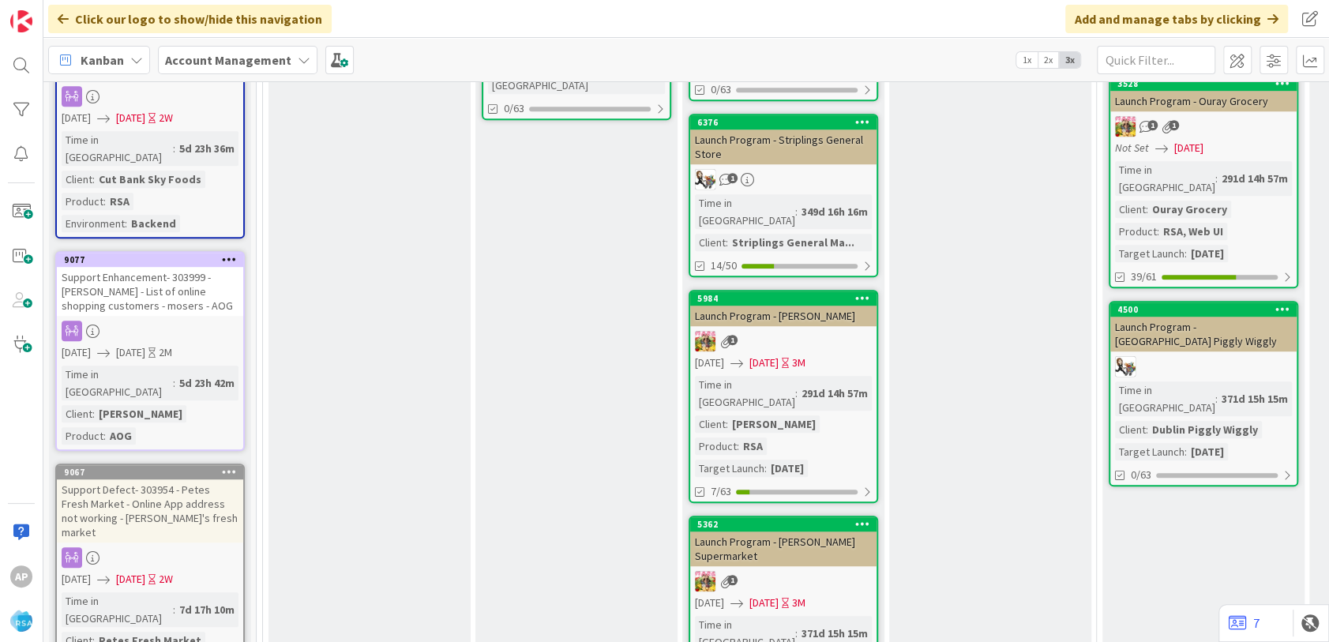
scroll to position [614, 0]
